Goal: Task Accomplishment & Management: Complete application form

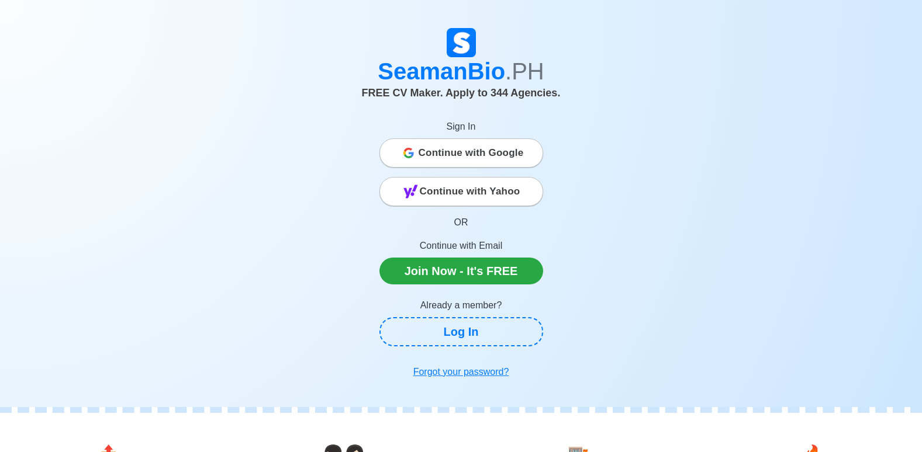
click at [472, 160] on span "Continue with Google" at bounding box center [471, 152] width 105 height 23
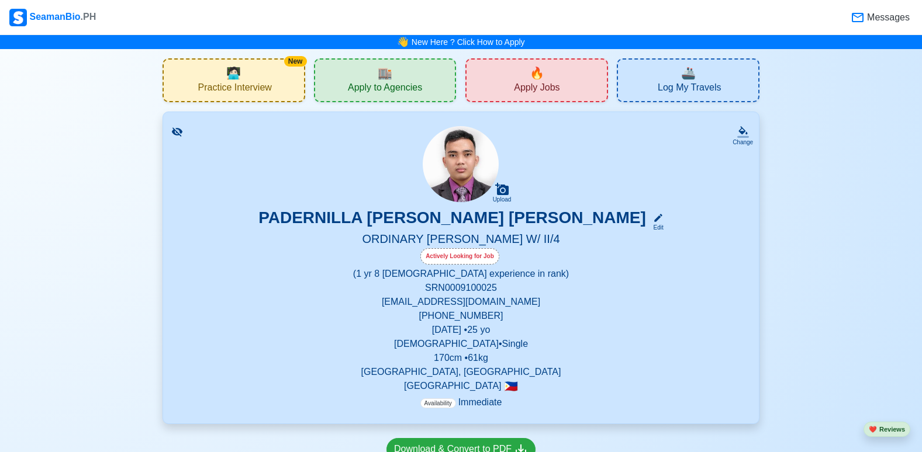
click at [409, 73] on div "🏬 Apply to Agencies" at bounding box center [385, 80] width 143 height 44
click at [472, 80] on div "🔥 Apply Jobs" at bounding box center [536, 80] width 143 height 44
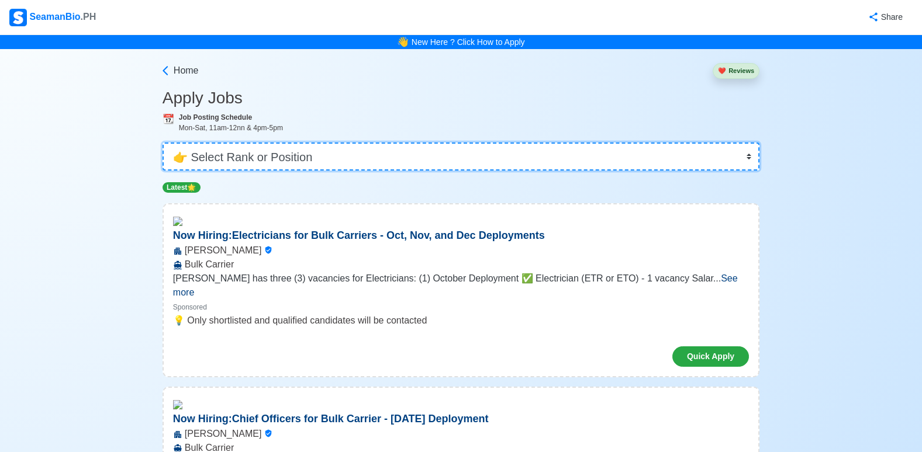
click at [323, 148] on select "👉 Select Rank or Position Master Chief Officer 2nd Officer 3rd Officer Junior O…" at bounding box center [460, 157] width 597 height 28
select select "Ordinary [PERSON_NAME]"
click at [164, 143] on select "👉 Select Rank or Position Master Chief Officer 2nd Officer 3rd Officer Junior O…" at bounding box center [460, 157] width 597 height 28
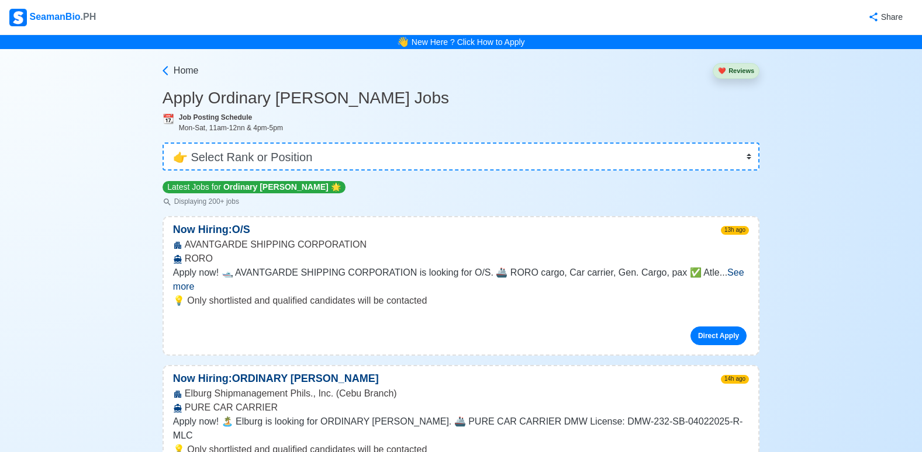
click at [723, 275] on span "See more" at bounding box center [458, 280] width 571 height 24
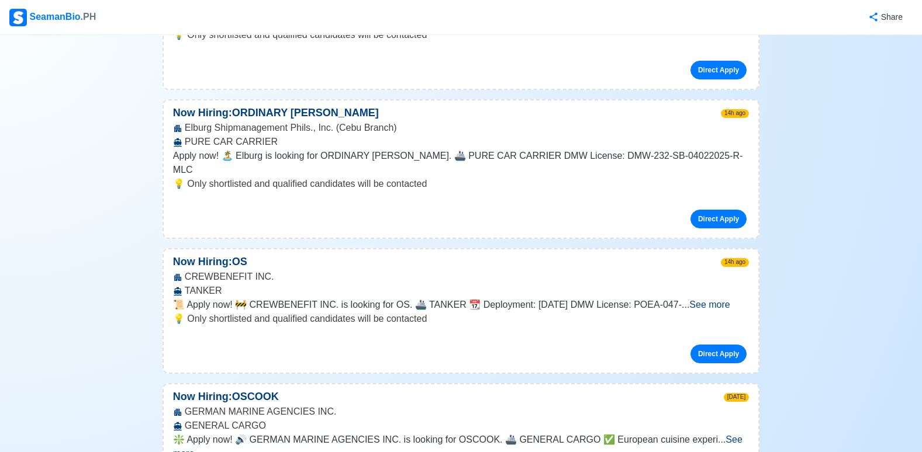
scroll to position [351, 0]
click at [722, 299] on span "See more" at bounding box center [709, 304] width 40 height 10
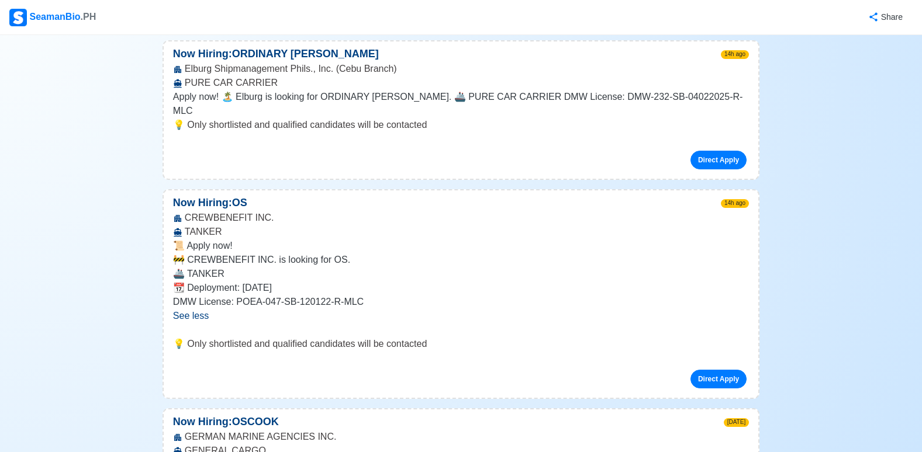
scroll to position [468, 0]
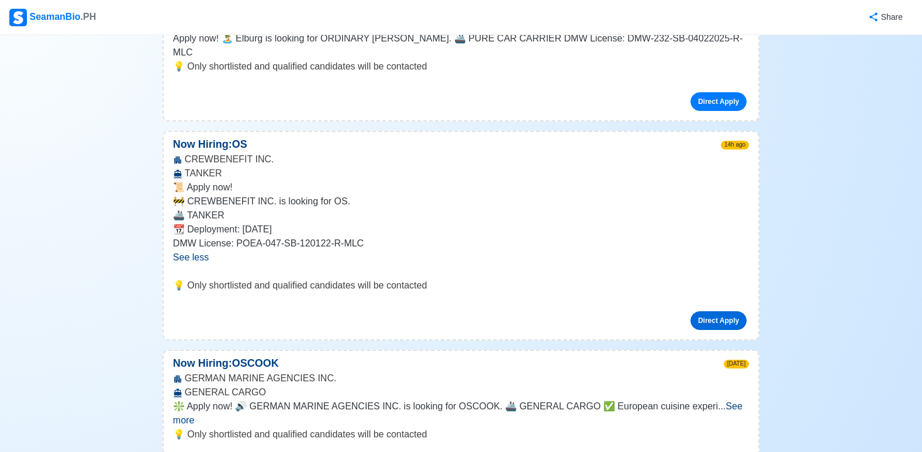
click at [719, 312] on link "Direct Apply" at bounding box center [718, 321] width 56 height 19
click at [708, 312] on link "Direct Apply" at bounding box center [718, 321] width 56 height 19
drag, startPoint x: 708, startPoint y: 303, endPoint x: 699, endPoint y: 307, distance: 10.0
click at [699, 312] on link "Direct Apply" at bounding box center [718, 321] width 56 height 19
click at [503, 260] on div "📜 Apply now! 🚧 CREWBENEFIT INC. is looking for OS. 🚢 TANKER 📆 Deployment: [DATE…" at bounding box center [461, 230] width 594 height 98
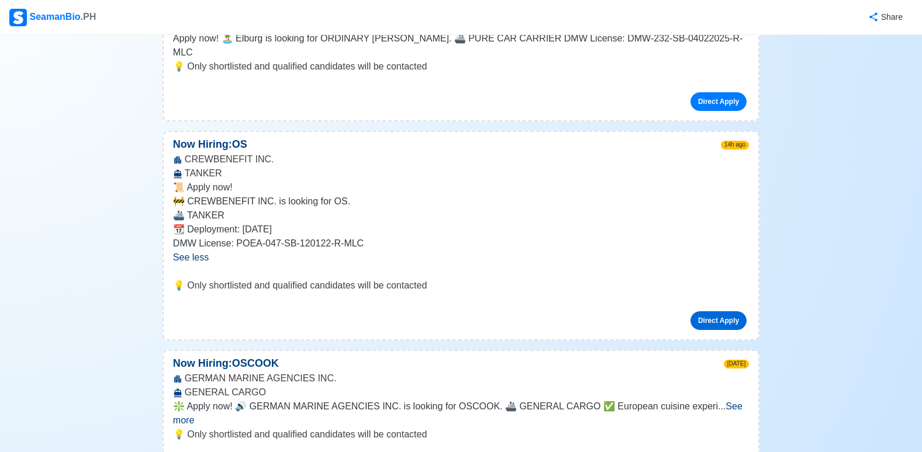
click at [709, 312] on link "Direct Apply" at bounding box center [718, 321] width 56 height 19
drag, startPoint x: 709, startPoint y: 301, endPoint x: 699, endPoint y: 303, distance: 10.2
click at [701, 312] on link "Direct Apply" at bounding box center [718, 321] width 56 height 19
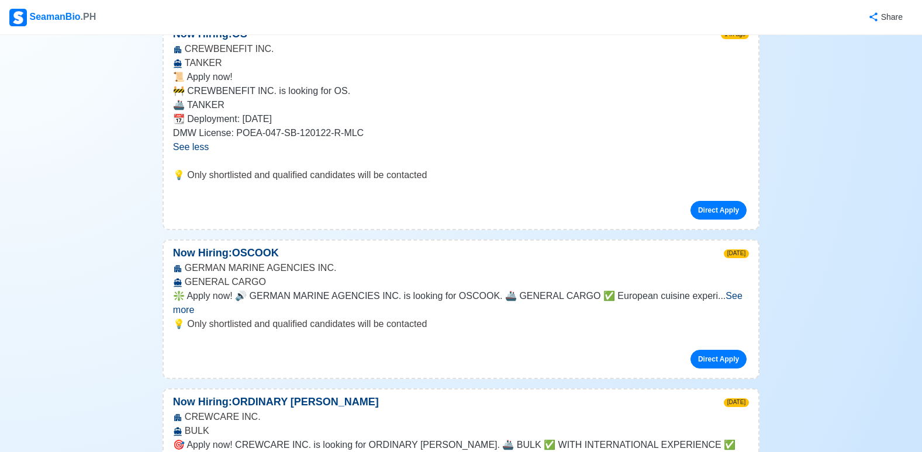
scroll to position [643, 0]
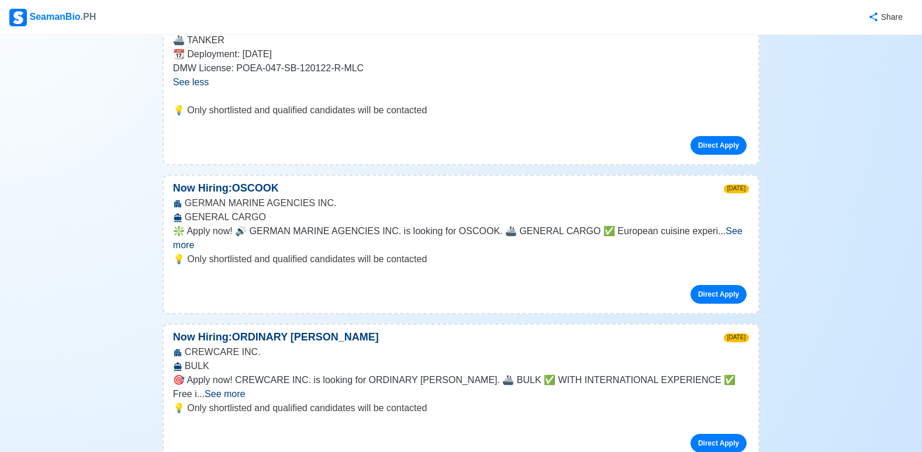
click at [653, 143] on div "💡 Only shortlisted and qualified candidates will be contacted Direct Apply" at bounding box center [461, 133] width 594 height 61
click at [704, 136] on link "Direct Apply" at bounding box center [718, 145] width 56 height 19
click at [704, 140] on link "Direct Apply" at bounding box center [718, 145] width 56 height 19
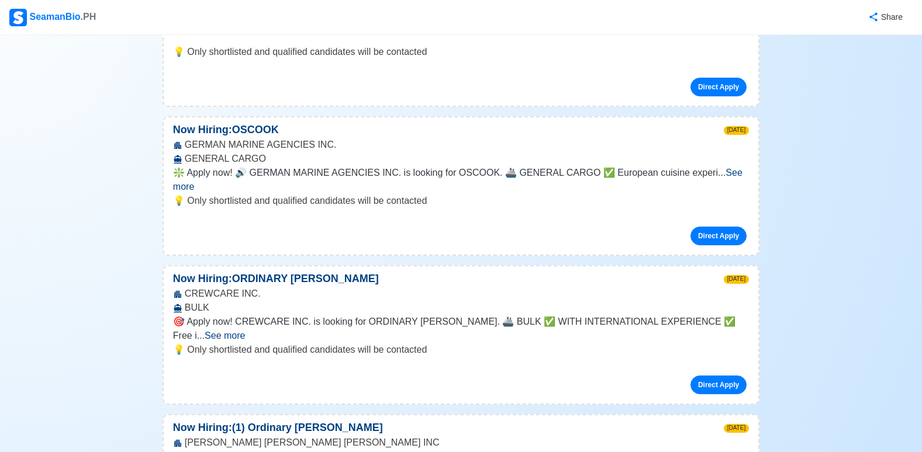
click at [245, 331] on span "See more" at bounding box center [225, 336] width 40 height 10
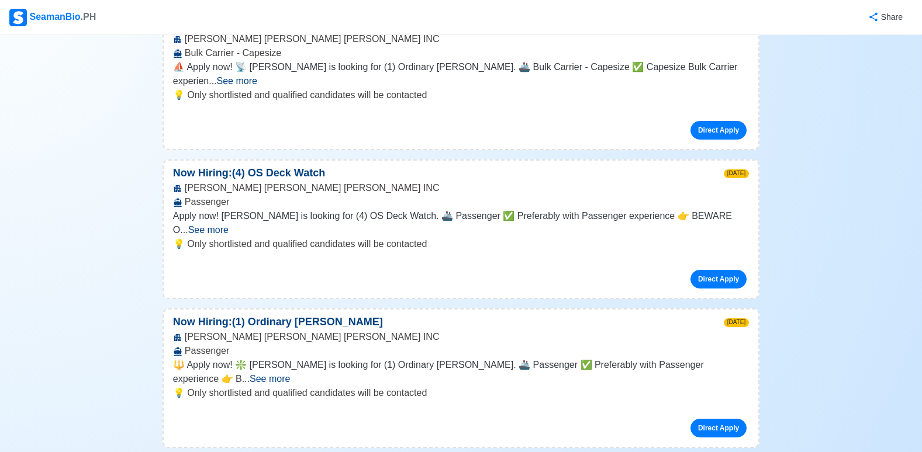
scroll to position [1344, 0]
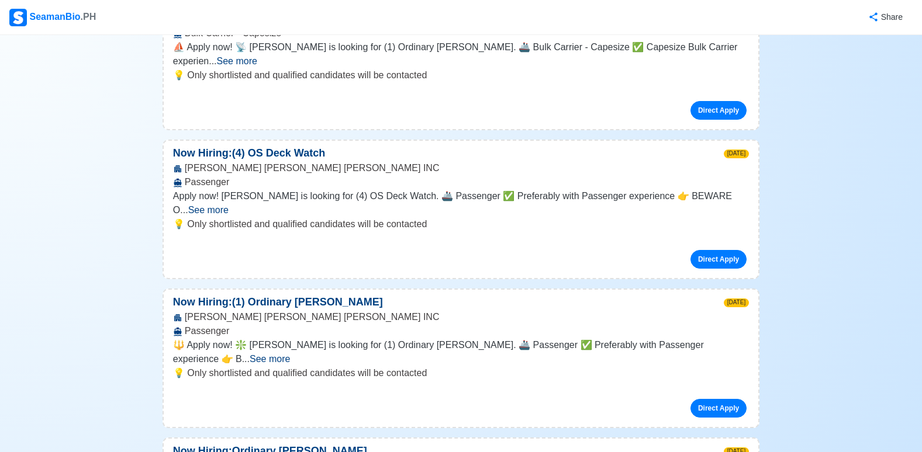
click at [229, 205] on span "See more" at bounding box center [208, 210] width 40 height 10
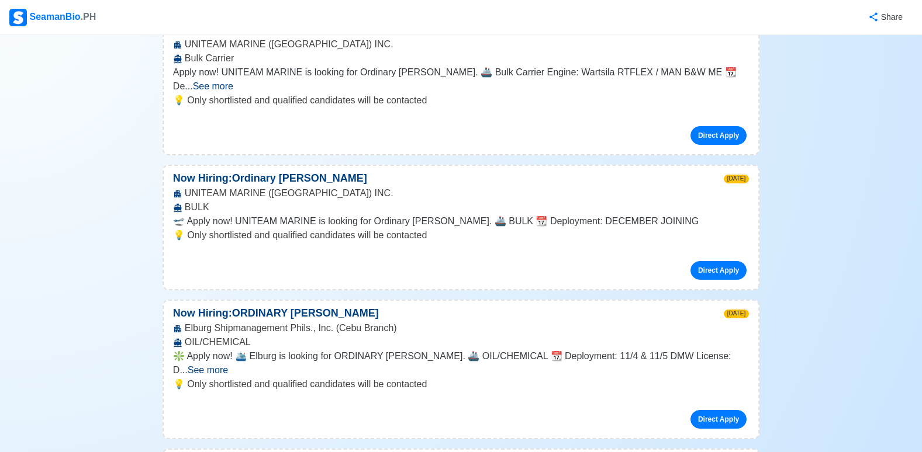
scroll to position [1870, 0]
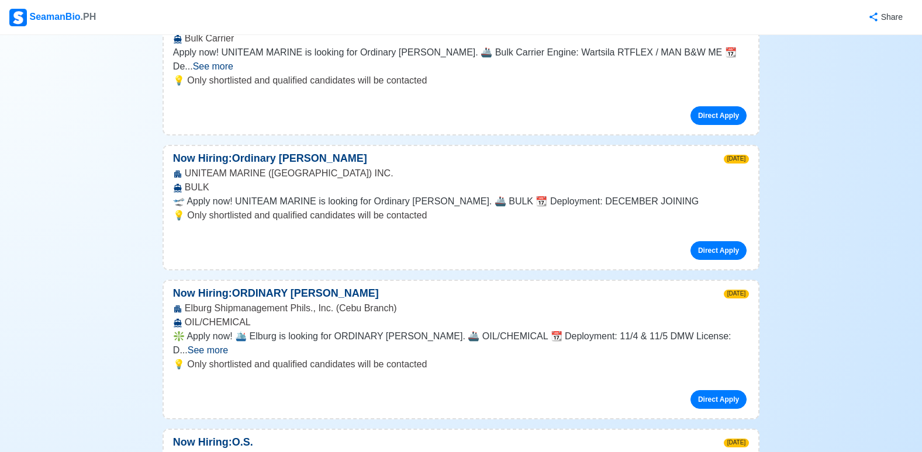
click at [228, 345] on span "See more" at bounding box center [208, 350] width 40 height 10
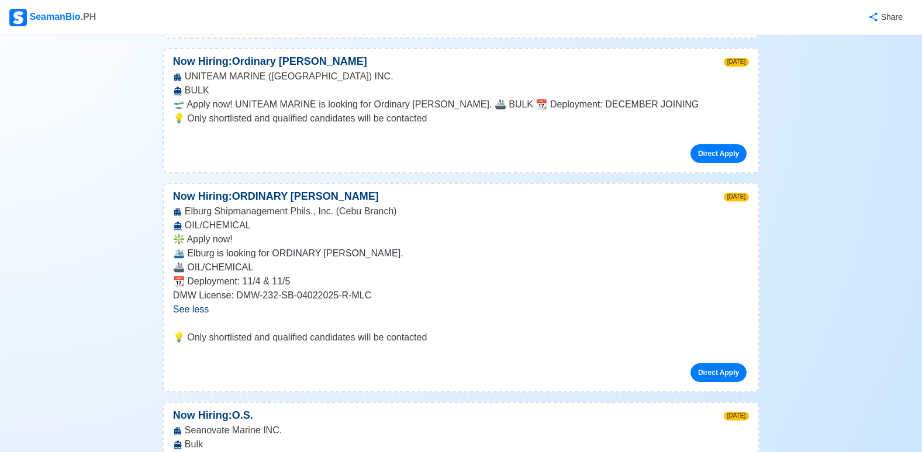
scroll to position [1987, 0]
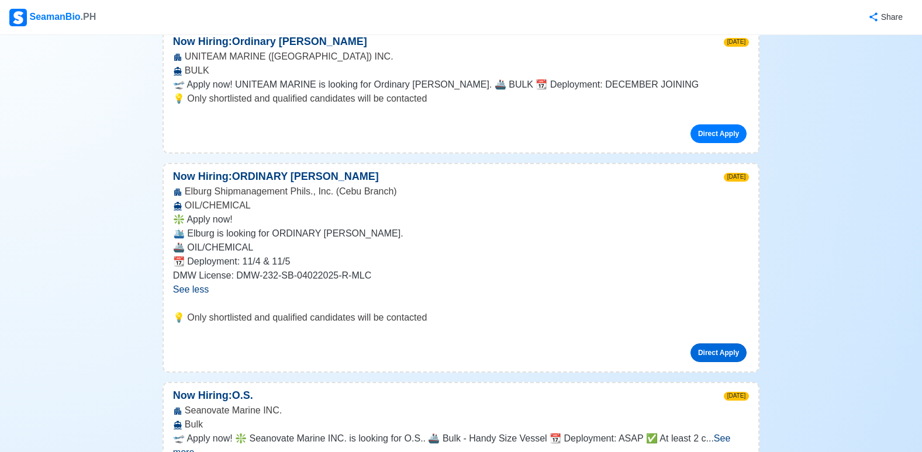
click at [711, 344] on link "Direct Apply" at bounding box center [718, 353] width 56 height 19
drag, startPoint x: 704, startPoint y: 264, endPoint x: 670, endPoint y: 264, distance: 33.3
click at [670, 334] on div "Direct Apply" at bounding box center [461, 348] width 576 height 28
click at [612, 334] on div "Direct Apply" at bounding box center [461, 348] width 576 height 28
click at [611, 334] on div "Direct Apply" at bounding box center [461, 348] width 576 height 28
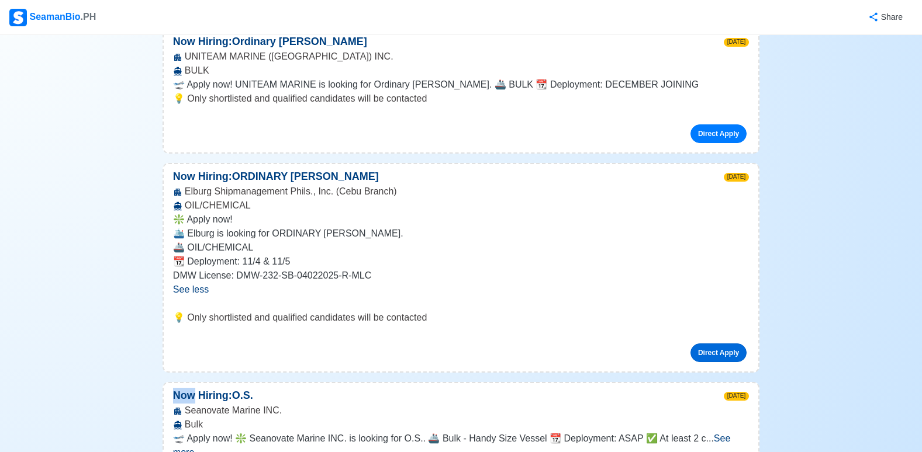
drag, startPoint x: 611, startPoint y: 260, endPoint x: 717, endPoint y: 268, distance: 105.6
click at [717, 344] on link "Direct Apply" at bounding box center [718, 353] width 56 height 19
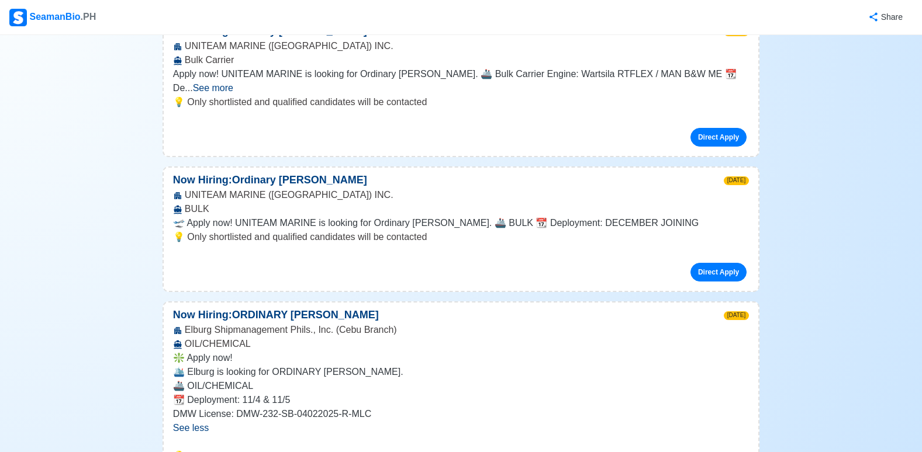
scroll to position [1754, 0]
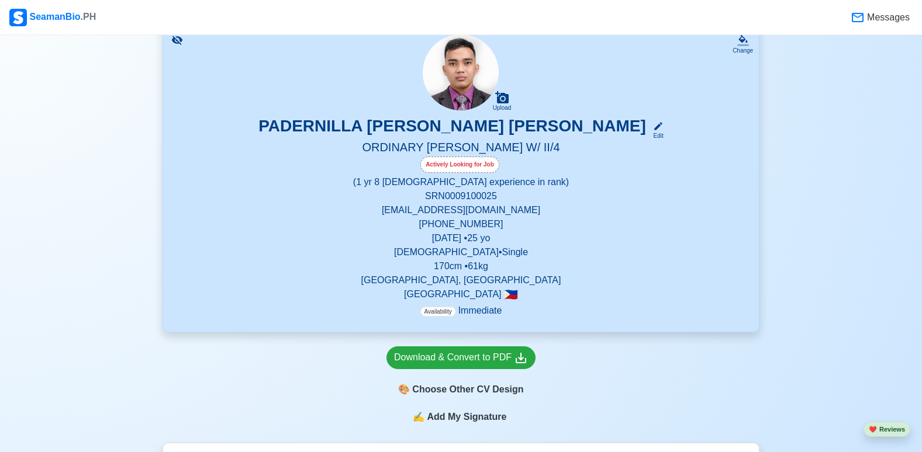
scroll to position [175, 0]
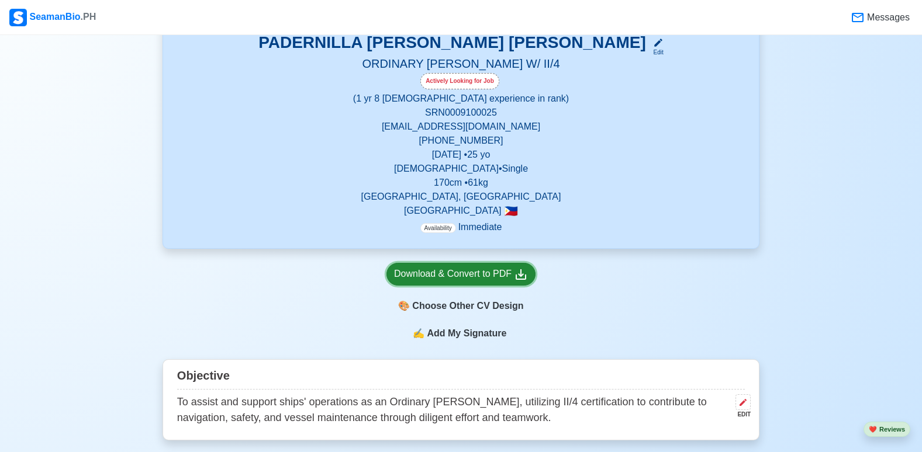
click at [419, 274] on div "Download & Convert to PDF" at bounding box center [461, 274] width 134 height 15
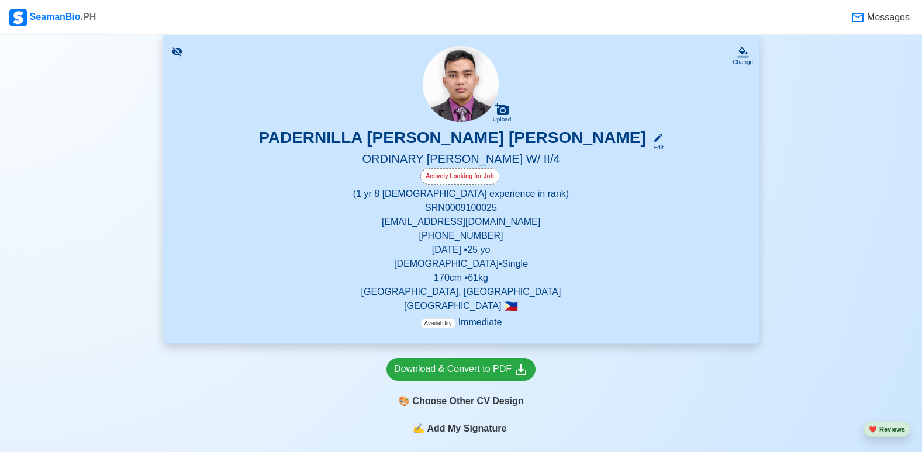
scroll to position [0, 0]
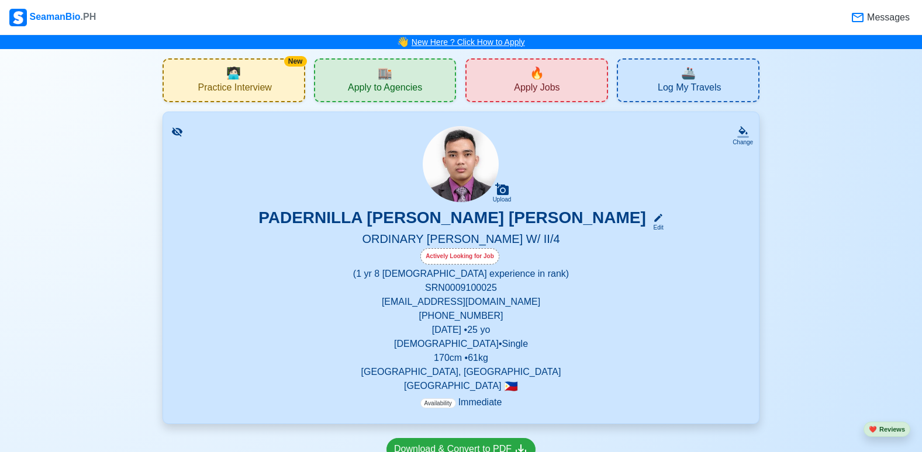
click at [447, 39] on link "New Here ? Click How to Apply" at bounding box center [468, 41] width 113 height 9
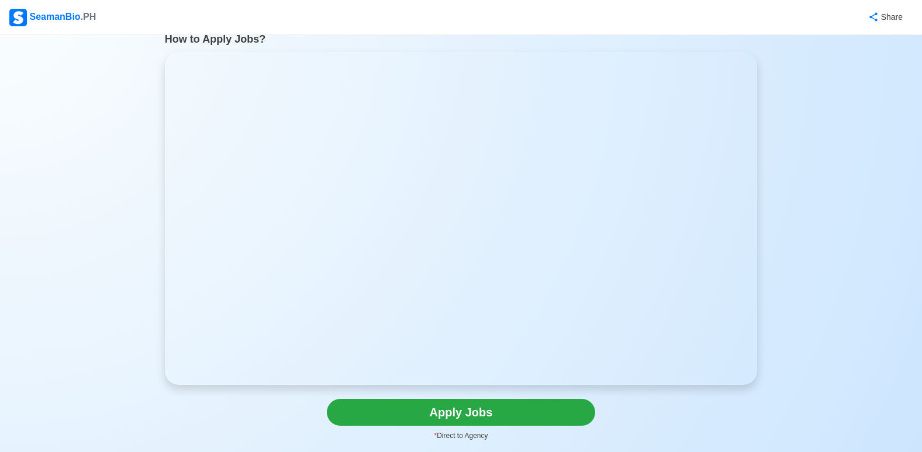
scroll to position [58, 0]
